Goal: Task Accomplishment & Management: Manage account settings

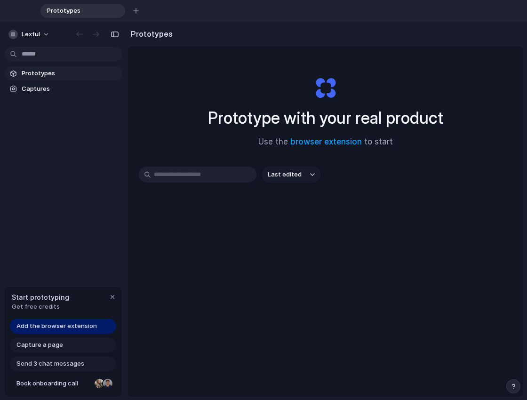
click at [39, 71] on span "Prototypes" at bounding box center [70, 73] width 97 height 9
click at [38, 89] on span "Captures" at bounding box center [70, 88] width 97 height 9
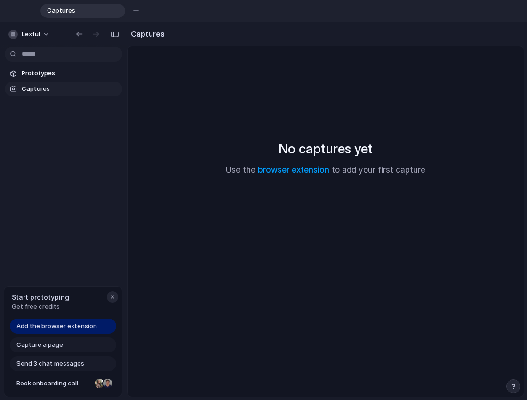
click at [110, 299] on div "button" at bounding box center [113, 297] width 8 height 8
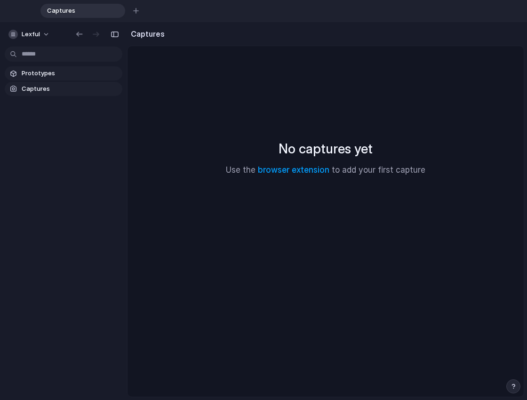
click at [36, 73] on span "Prototypes" at bounding box center [70, 73] width 97 height 9
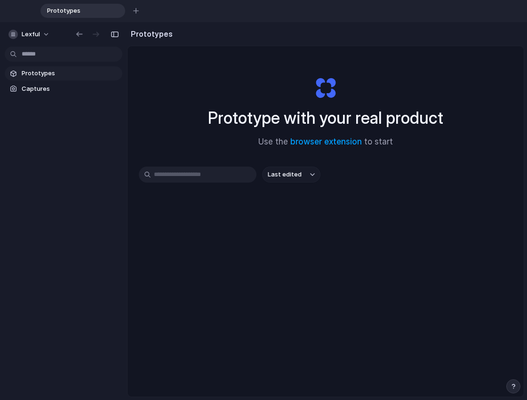
click at [40, 50] on body "Prototypes To pick up a draggable item, press the space bar. While dragging, us…" at bounding box center [263, 200] width 527 height 400
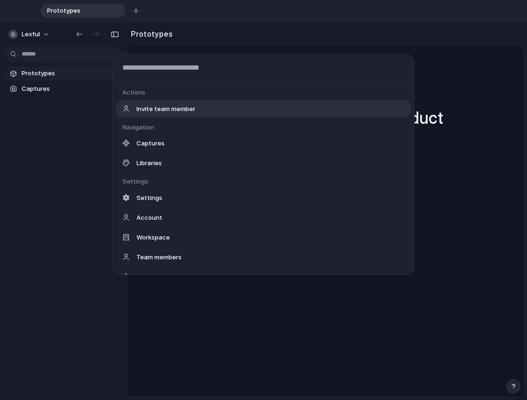
click at [48, 34] on div "Actions Invite team member Navigation Captures Libraries Settings Settings Acco…" at bounding box center [263, 200] width 527 height 400
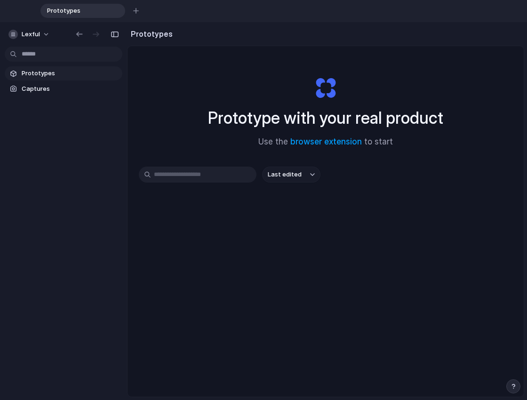
click at [49, 75] on span "Prototypes" at bounding box center [70, 73] width 97 height 9
click at [37, 87] on span "Captures" at bounding box center [70, 88] width 97 height 9
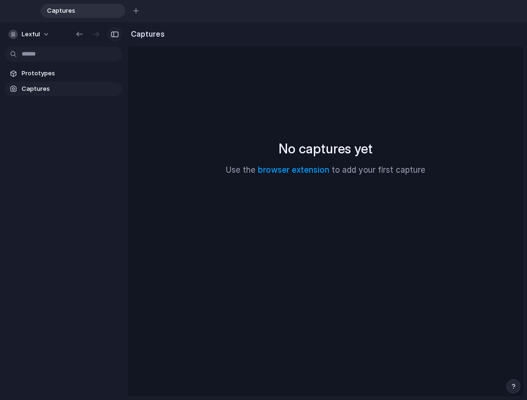
click at [114, 34] on div "button" at bounding box center [115, 34] width 8 height 7
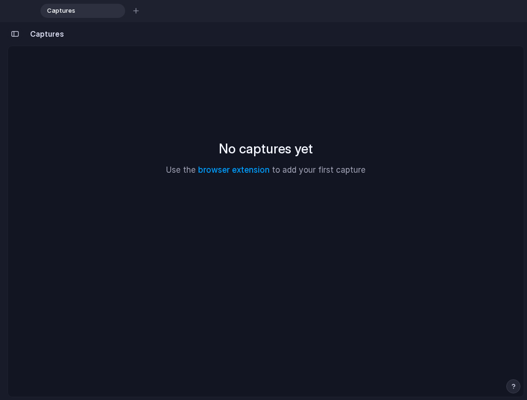
click at [13, 33] on div "button" at bounding box center [15, 34] width 8 height 7
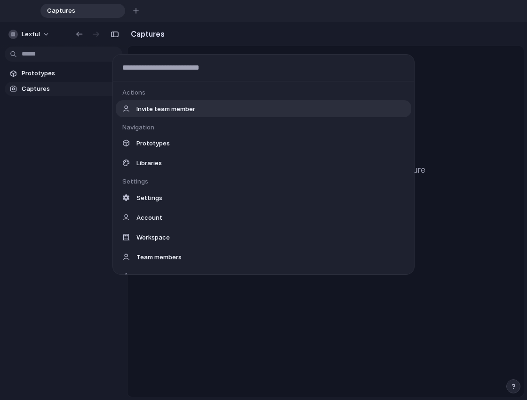
click at [31, 57] on body "Captures To pick up a draggable item, press the space bar. While dragging, use …" at bounding box center [263, 200] width 527 height 400
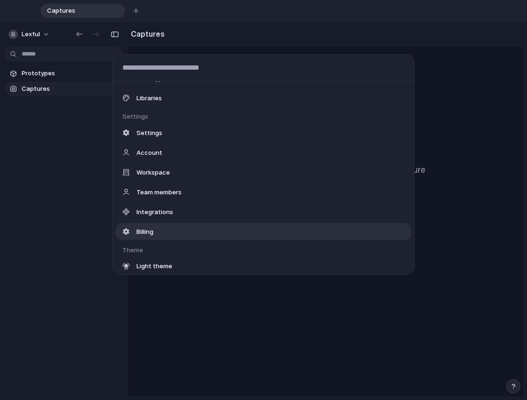
scroll to position [64, 0]
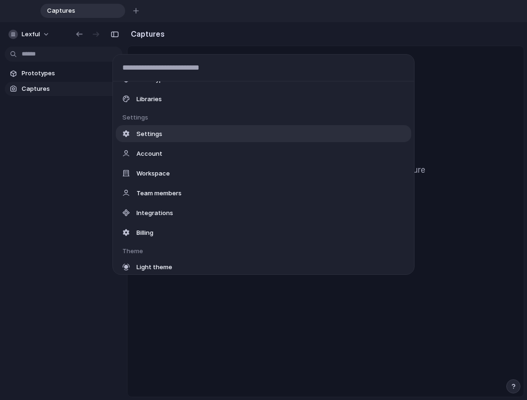
click at [142, 134] on span "Settings" at bounding box center [150, 133] width 26 height 9
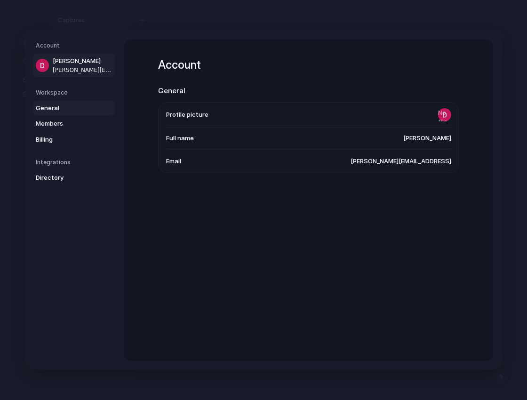
click at [56, 108] on span "General" at bounding box center [66, 107] width 60 height 9
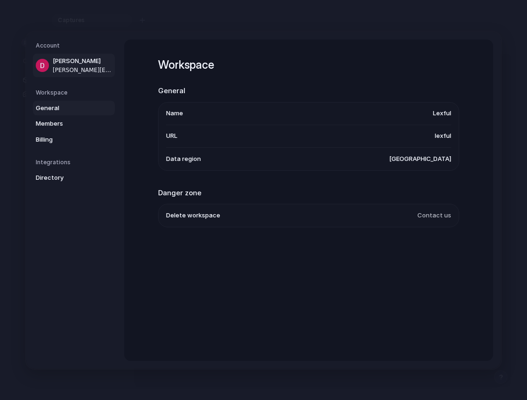
click at [71, 60] on span "[PERSON_NAME]" at bounding box center [83, 61] width 60 height 9
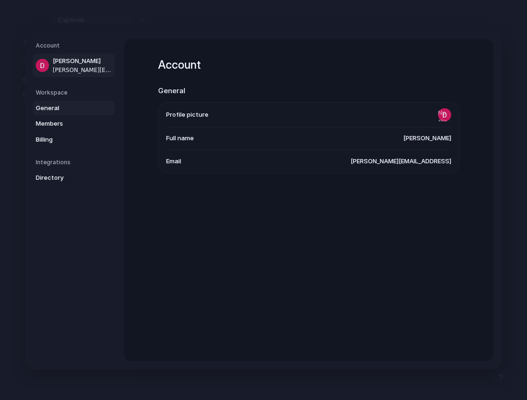
click at [54, 107] on span "General" at bounding box center [66, 107] width 60 height 9
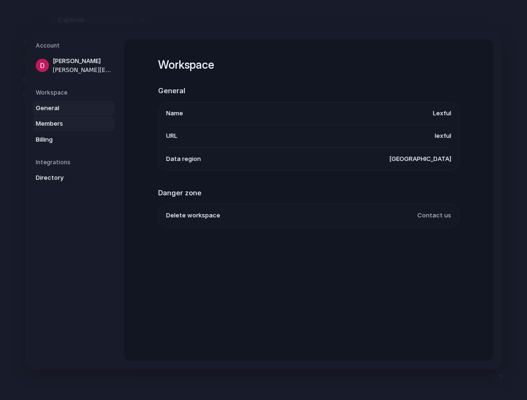
click at [55, 122] on span "Members" at bounding box center [66, 123] width 60 height 9
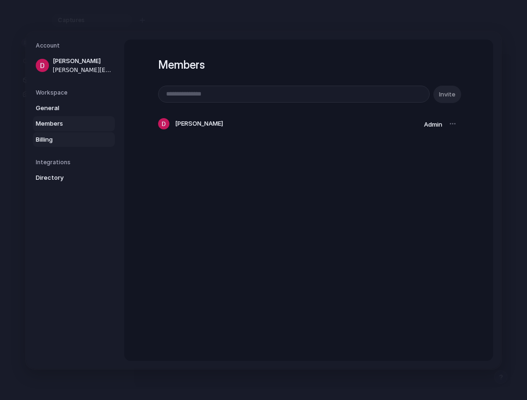
click at [49, 141] on span "Billing" at bounding box center [66, 139] width 60 height 9
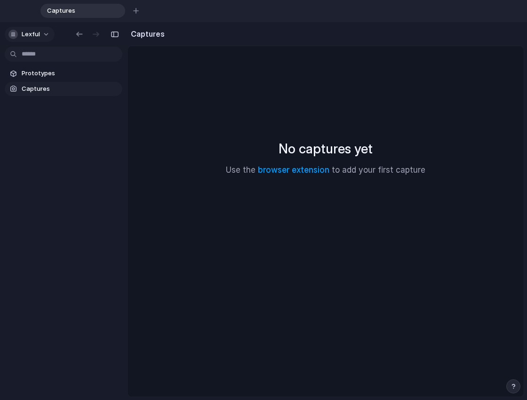
click at [41, 34] on button "Lexful" at bounding box center [30, 34] width 50 height 15
click at [117, 32] on div "button" at bounding box center [115, 34] width 8 height 7
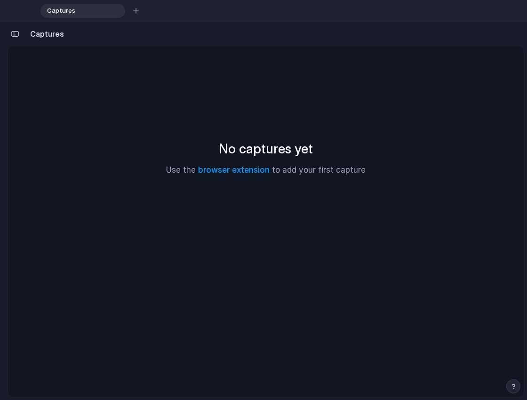
click at [14, 33] on div "button" at bounding box center [15, 34] width 8 height 7
